Goal: Navigation & Orientation: Find specific page/section

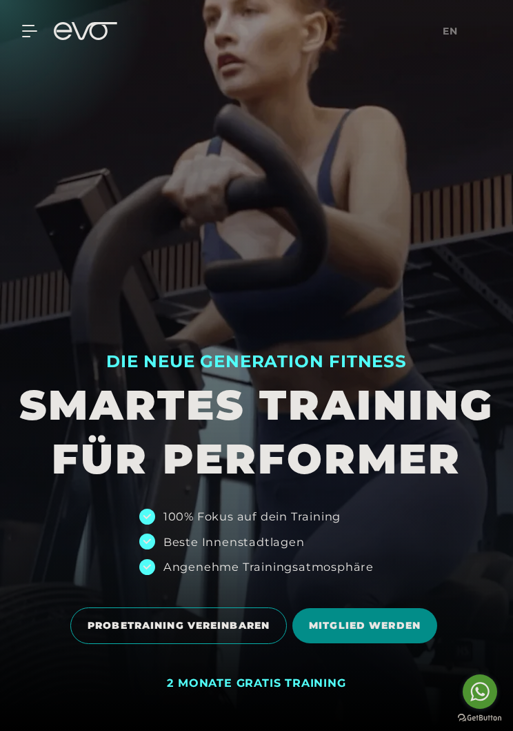
click at [34, 34] on icon at bounding box center [29, 31] width 15 height 12
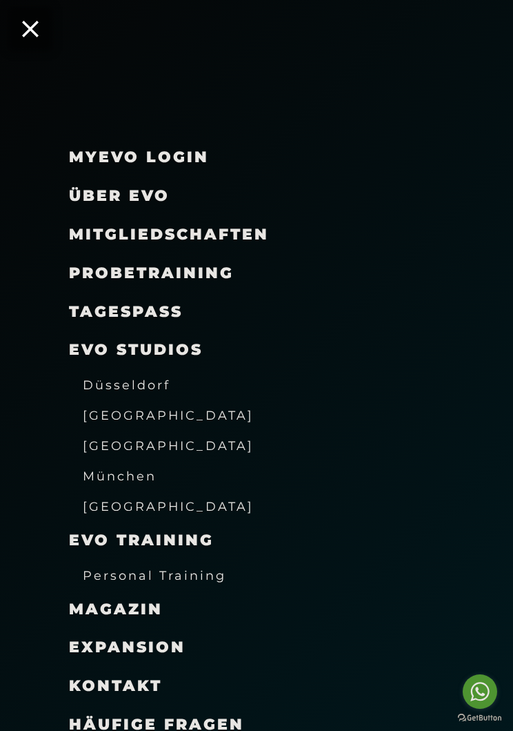
click at [89, 382] on span "Düsseldorf" at bounding box center [127, 384] width 88 height 14
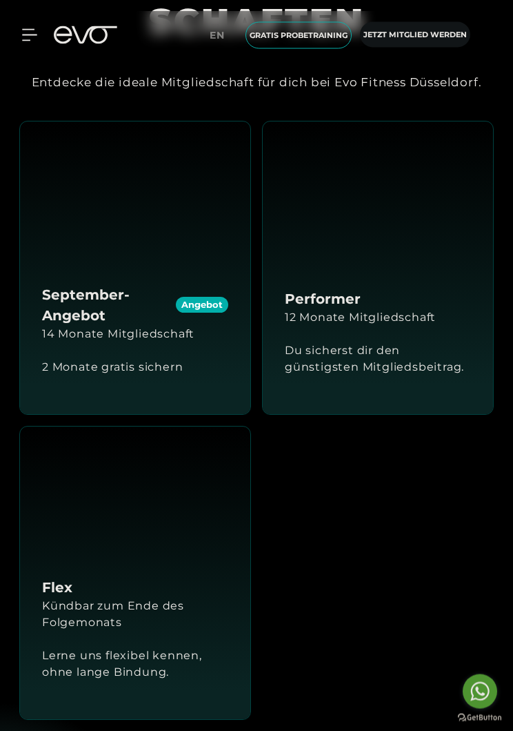
scroll to position [1626, 0]
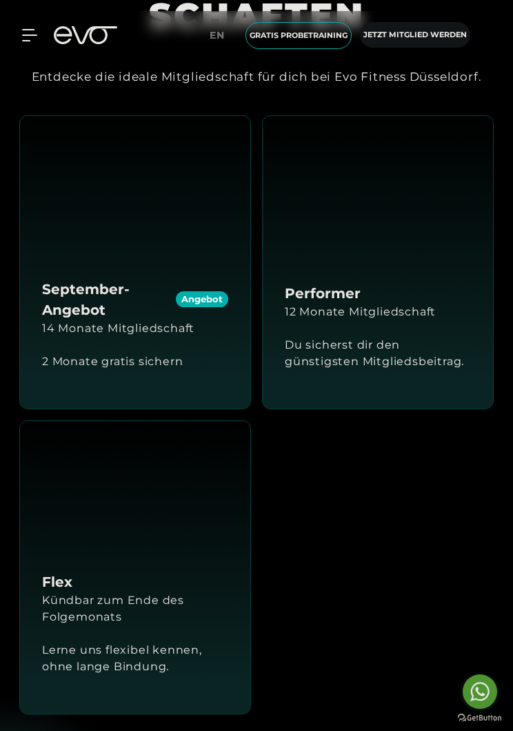
click at [437, 366] on div "Du sicherst dir den günstigsten Mitgliedsbeitrag." at bounding box center [378, 353] width 186 height 66
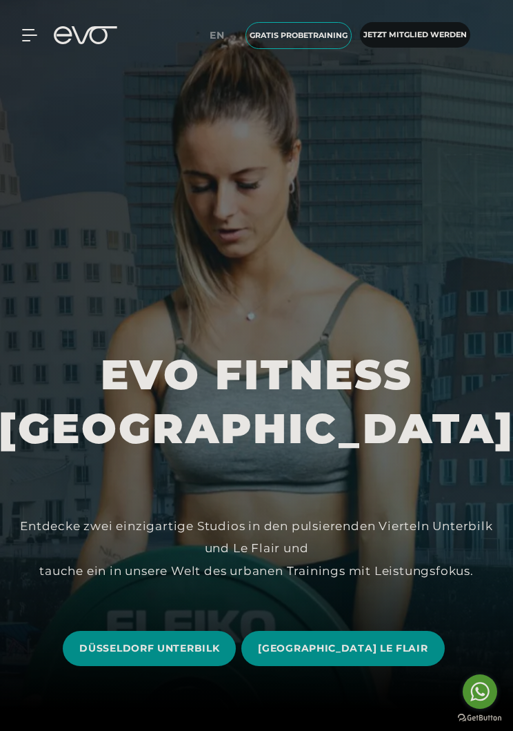
scroll to position [0, 0]
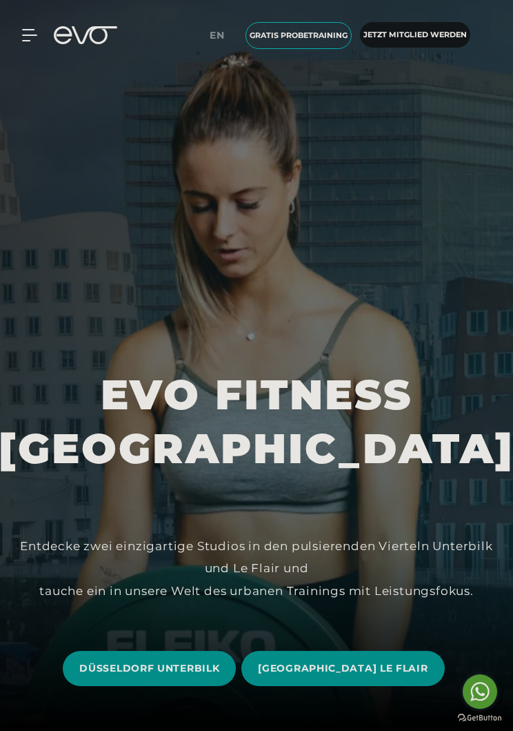
click at [32, 23] on div "MyEVO Login Über EVO Mitgliedschaften Probetraining TAGESPASS EVO Studios Düsse…" at bounding box center [257, 35] width 508 height 49
click at [35, 26] on div "MyEVO Login Über EVO Mitgliedschaften Probetraining TAGESPASS EVO Studios Düsse…" at bounding box center [257, 35] width 508 height 49
click at [30, 37] on icon at bounding box center [29, 35] width 15 height 12
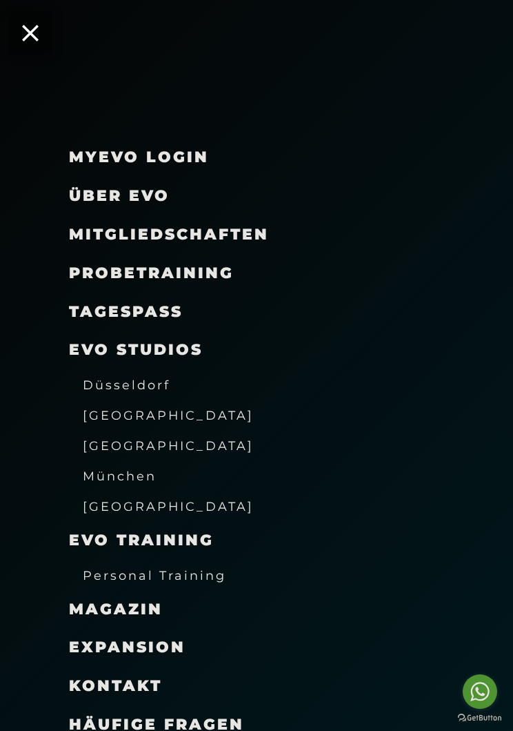
click at [90, 195] on span "Über EVO" at bounding box center [119, 195] width 101 height 19
